Goal: Task Accomplishment & Management: Complete application form

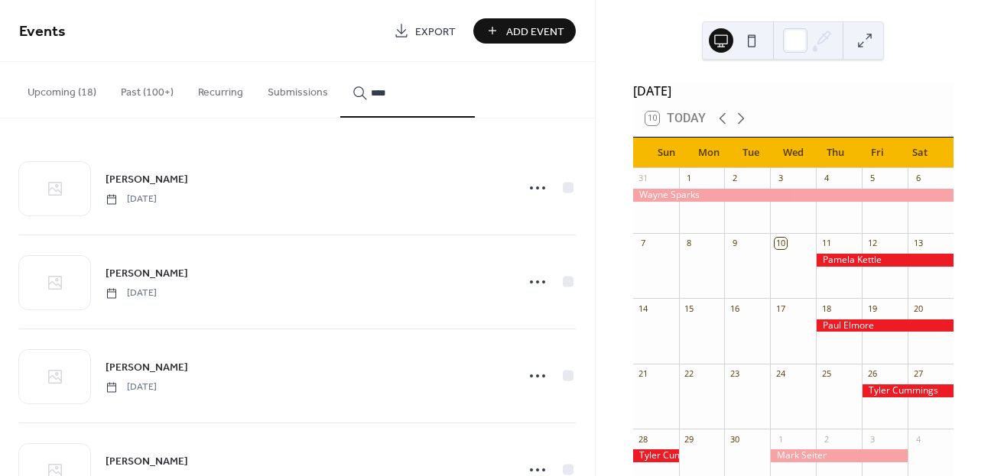
scroll to position [359, 0]
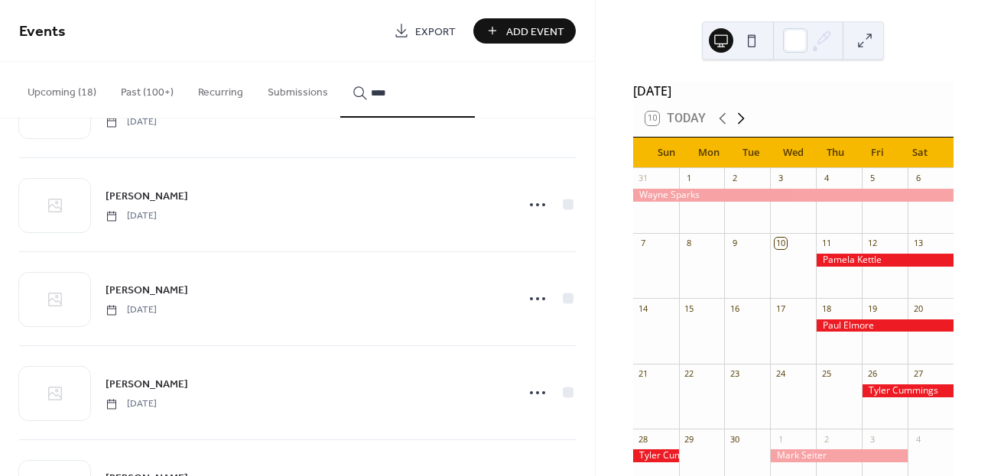
click at [738, 126] on icon at bounding box center [741, 118] width 18 height 18
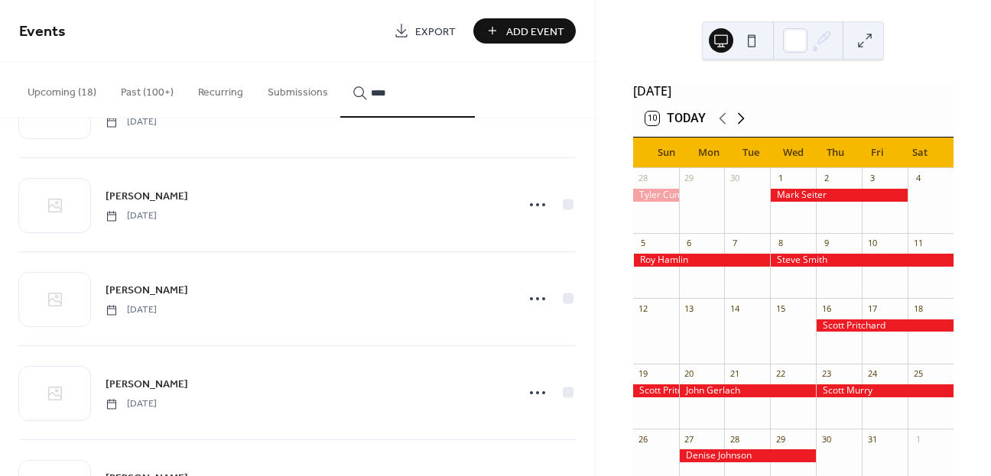
click at [738, 126] on icon at bounding box center [741, 118] width 18 height 18
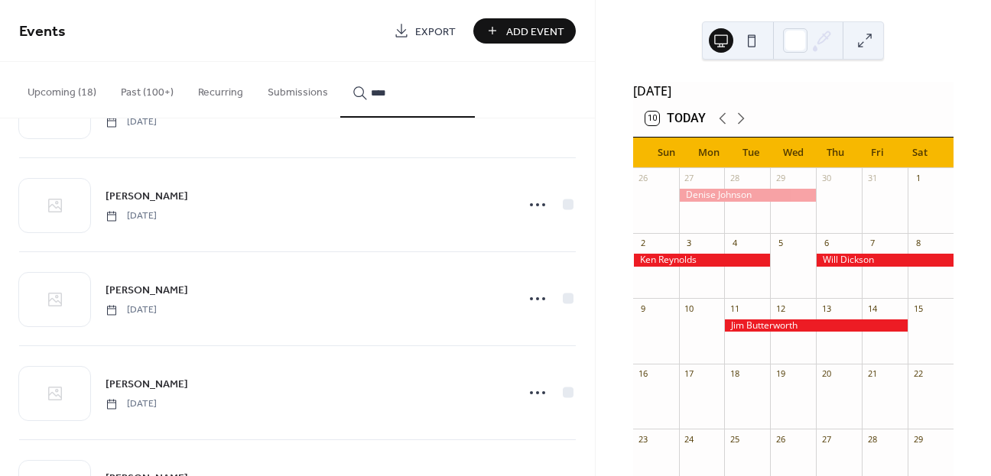
scroll to position [440, 0]
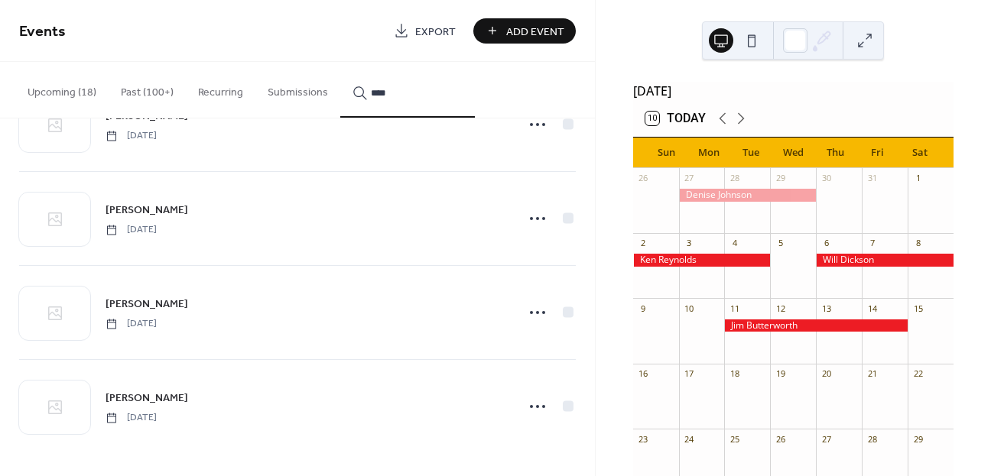
click at [534, 404] on icon at bounding box center [537, 406] width 24 height 24
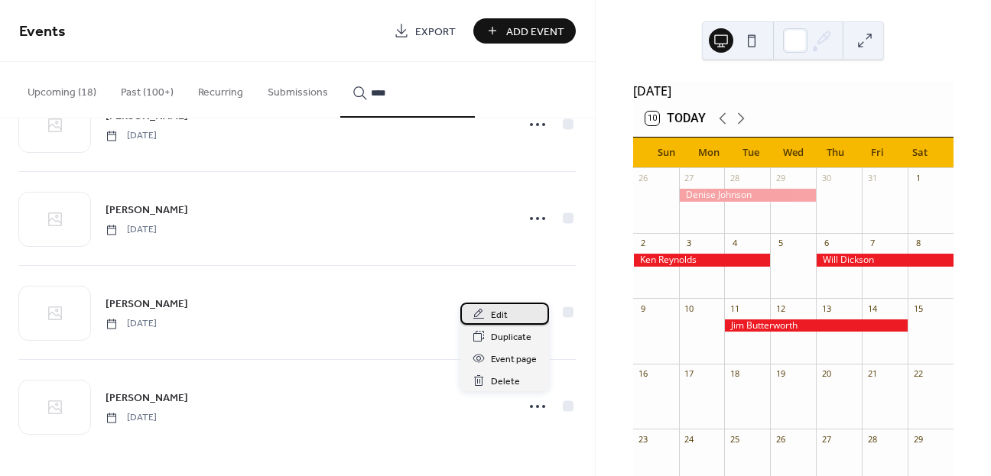
click at [495, 314] on span "Edit" at bounding box center [499, 315] width 17 height 16
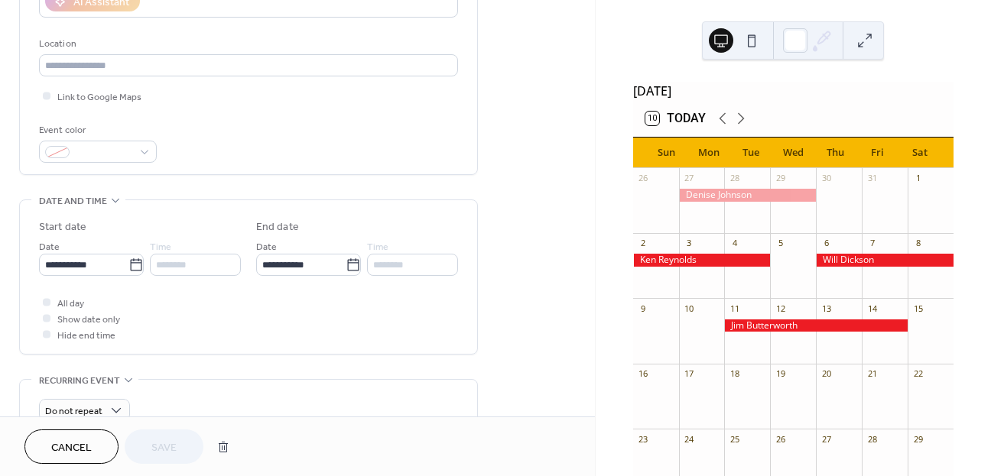
scroll to position [300, 0]
click at [107, 261] on input "**********" at bounding box center [83, 263] width 89 height 22
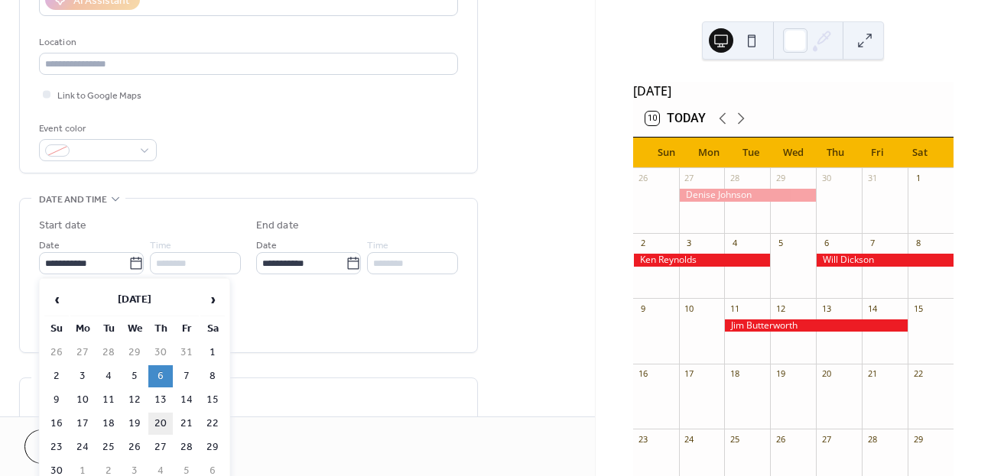
click at [160, 421] on td "20" at bounding box center [160, 424] width 24 height 22
type input "**********"
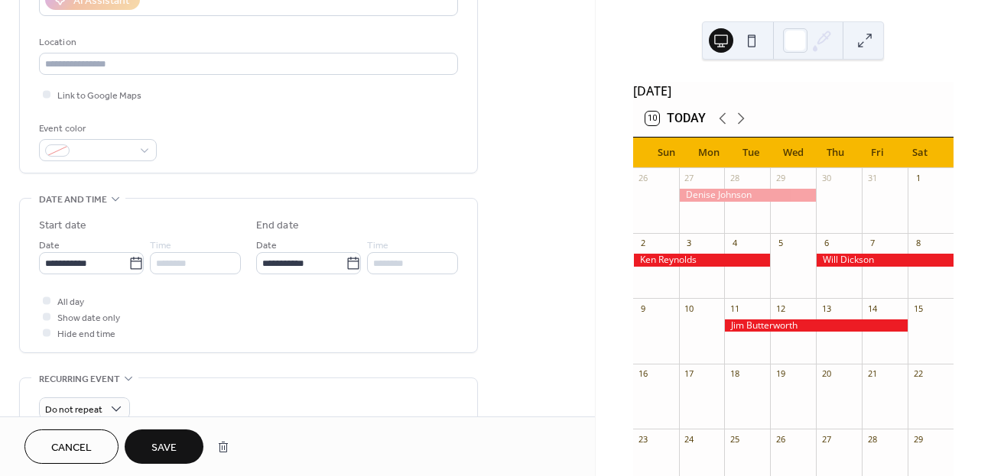
click at [173, 445] on span "Save" at bounding box center [163, 448] width 25 height 16
